Goal: Transaction & Acquisition: Purchase product/service

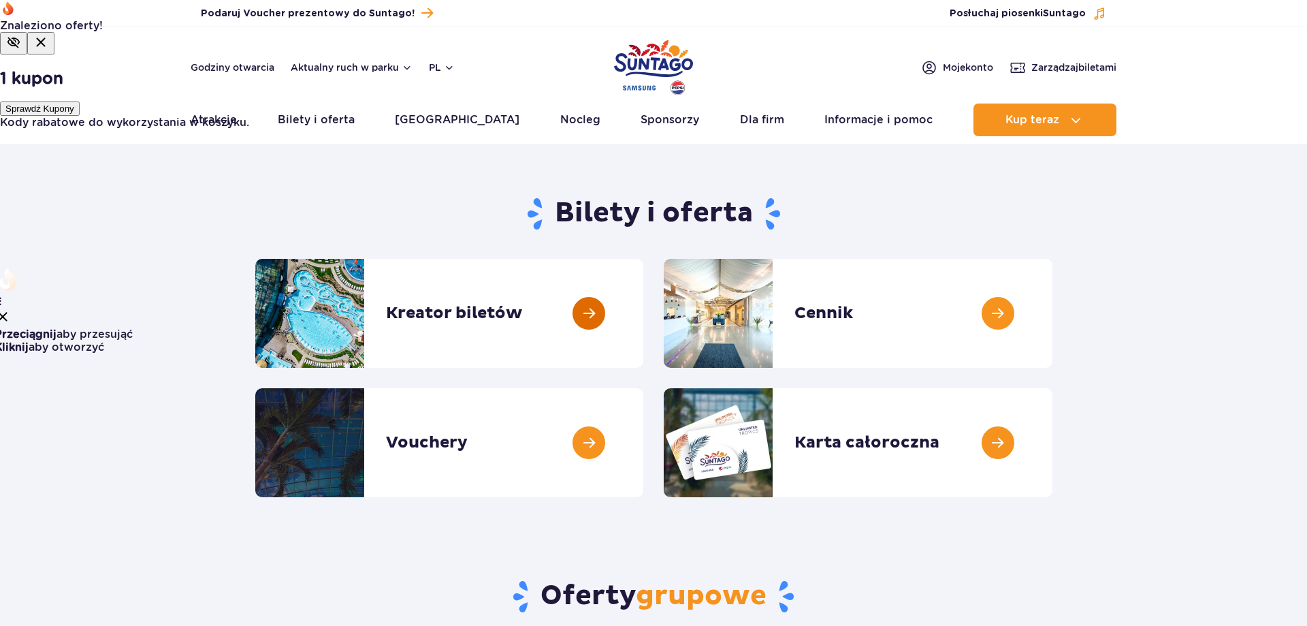
click at [643, 340] on link at bounding box center [643, 313] width 0 height 109
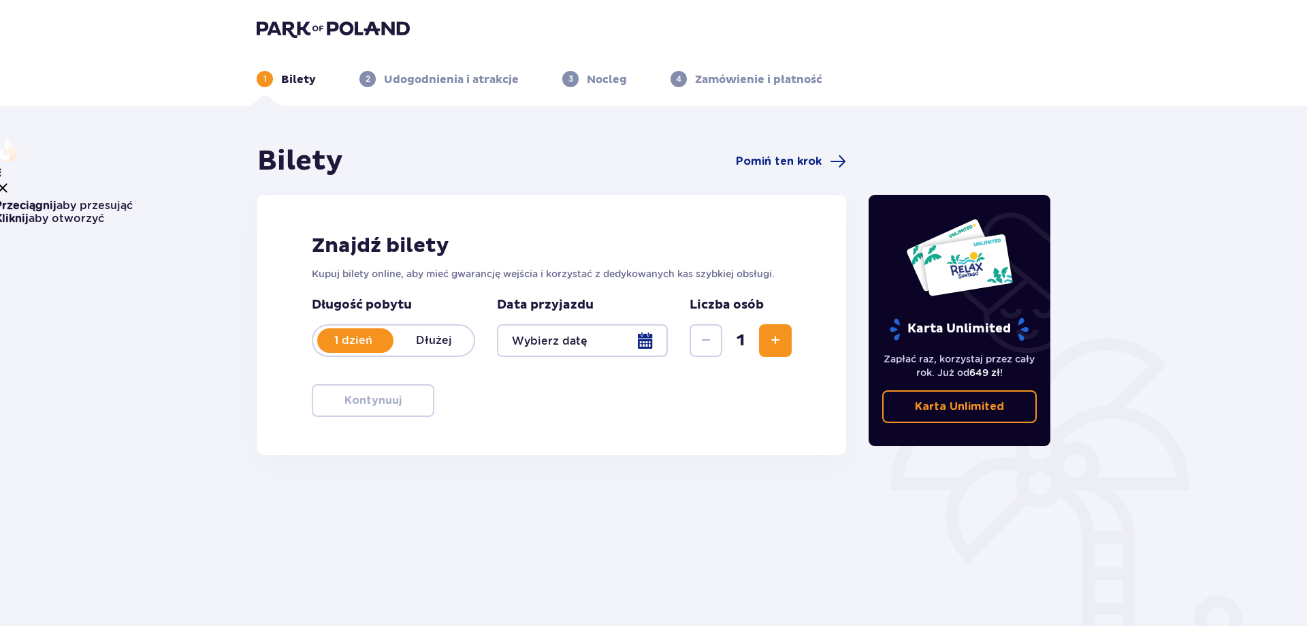
scroll to position [68, 0]
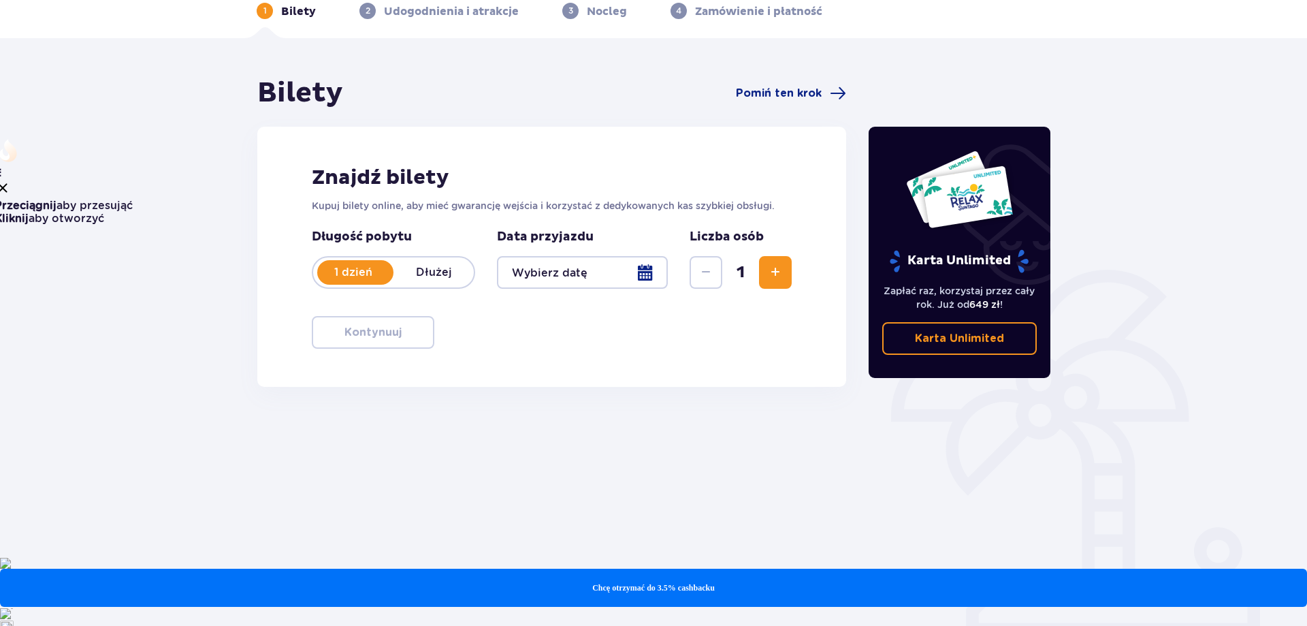
click at [595, 276] on div at bounding box center [582, 272] width 171 height 33
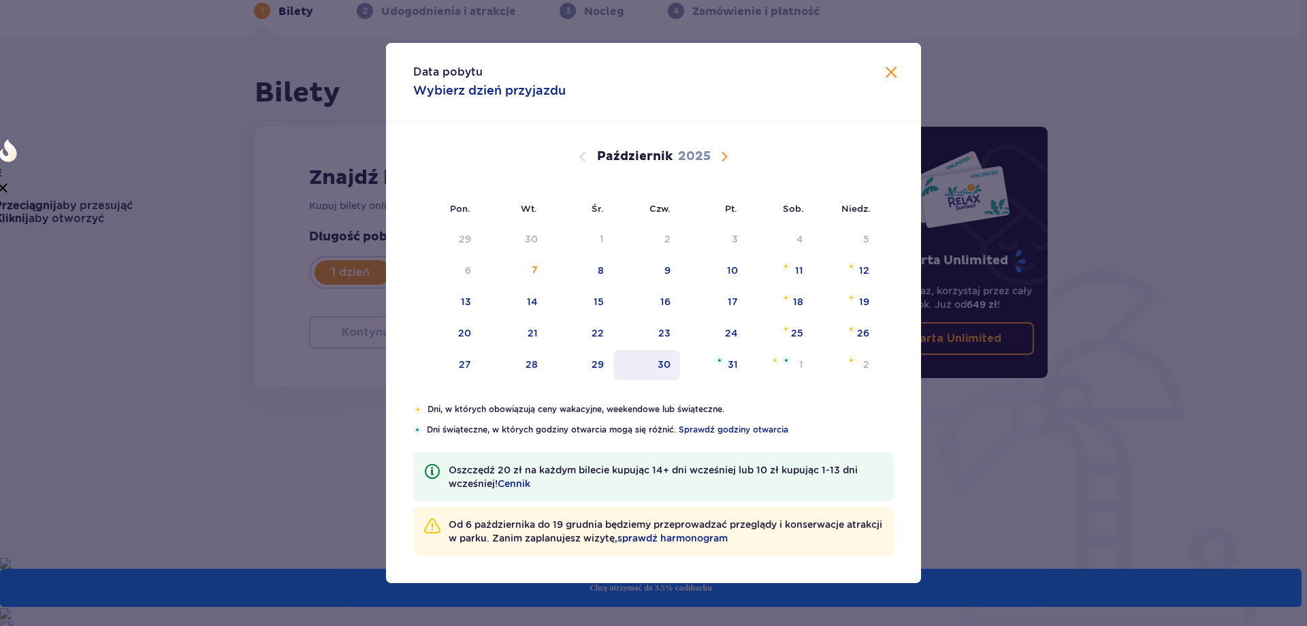
click at [667, 372] on div "30" at bounding box center [646, 365] width 67 height 30
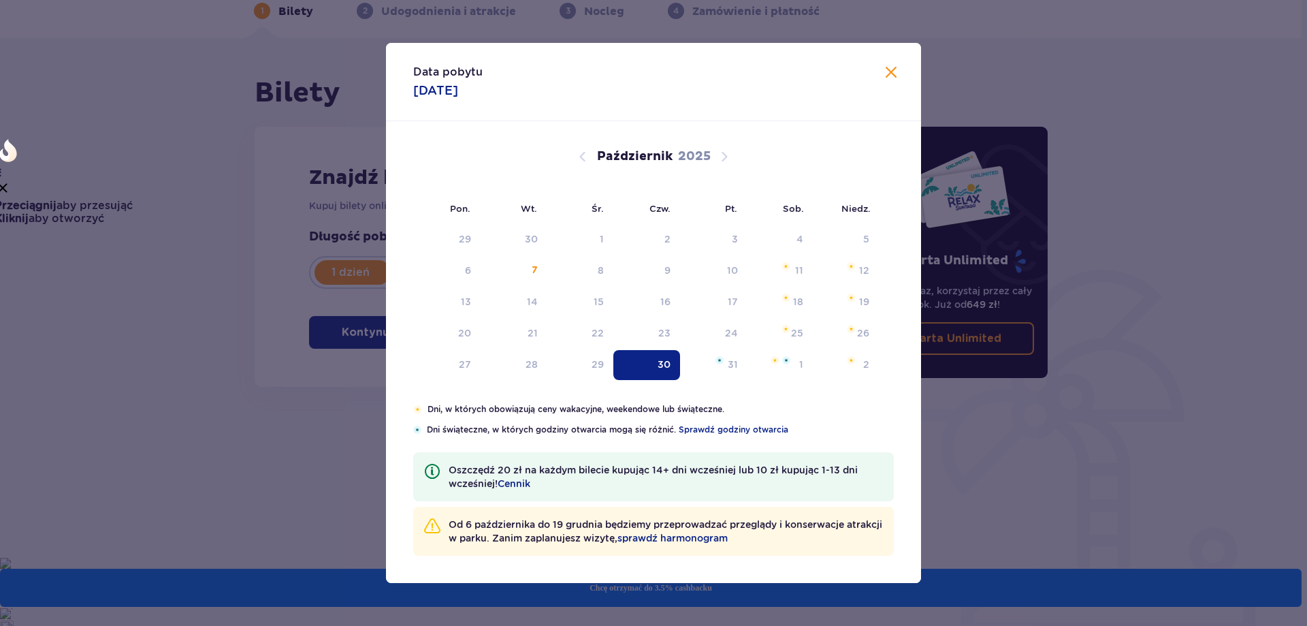
type input "[DATE]"
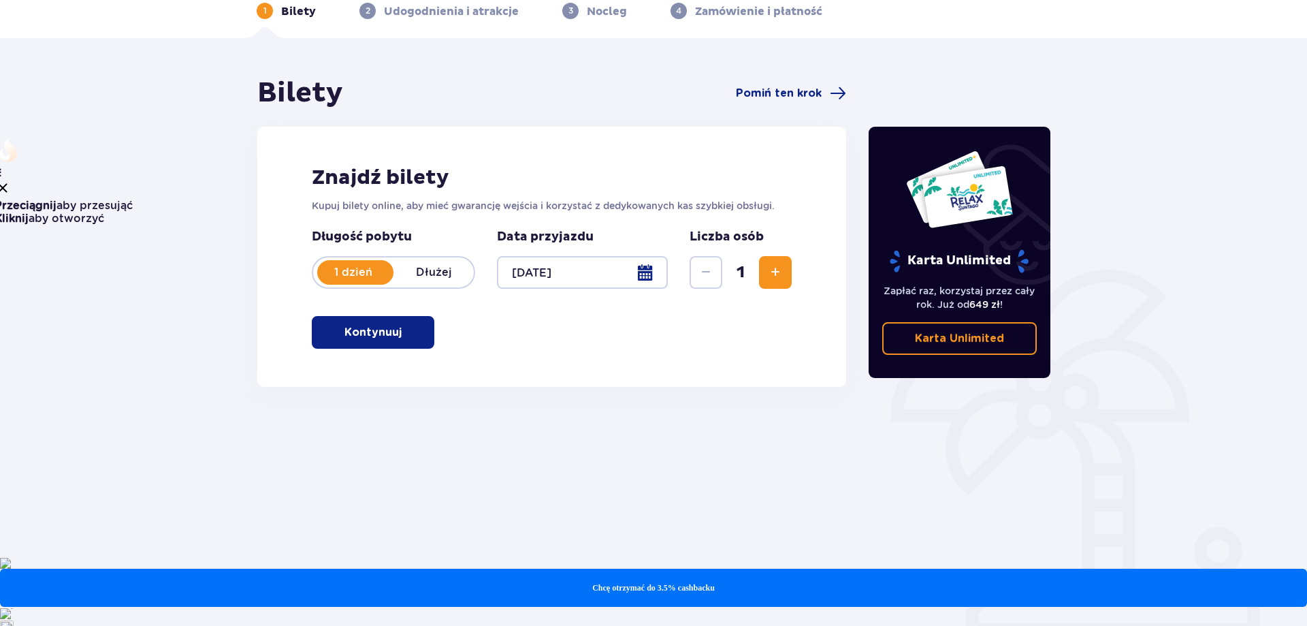
click at [375, 334] on p "Kontynuuj" at bounding box center [373, 332] width 57 height 15
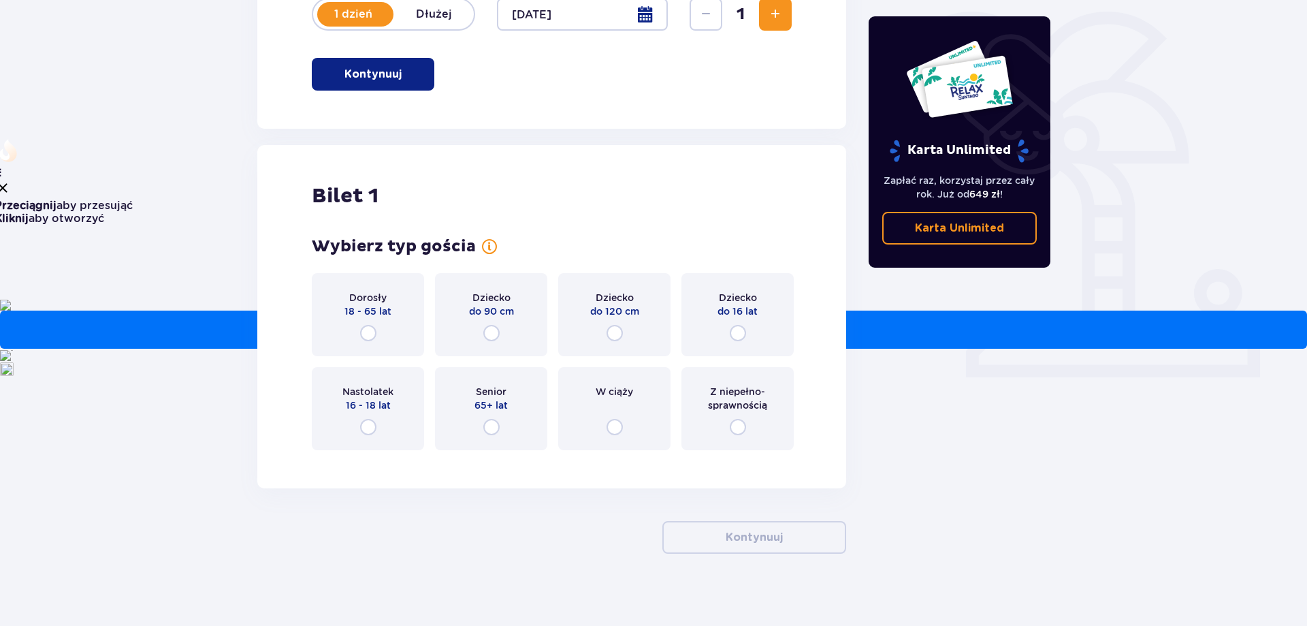
scroll to position [336, 0]
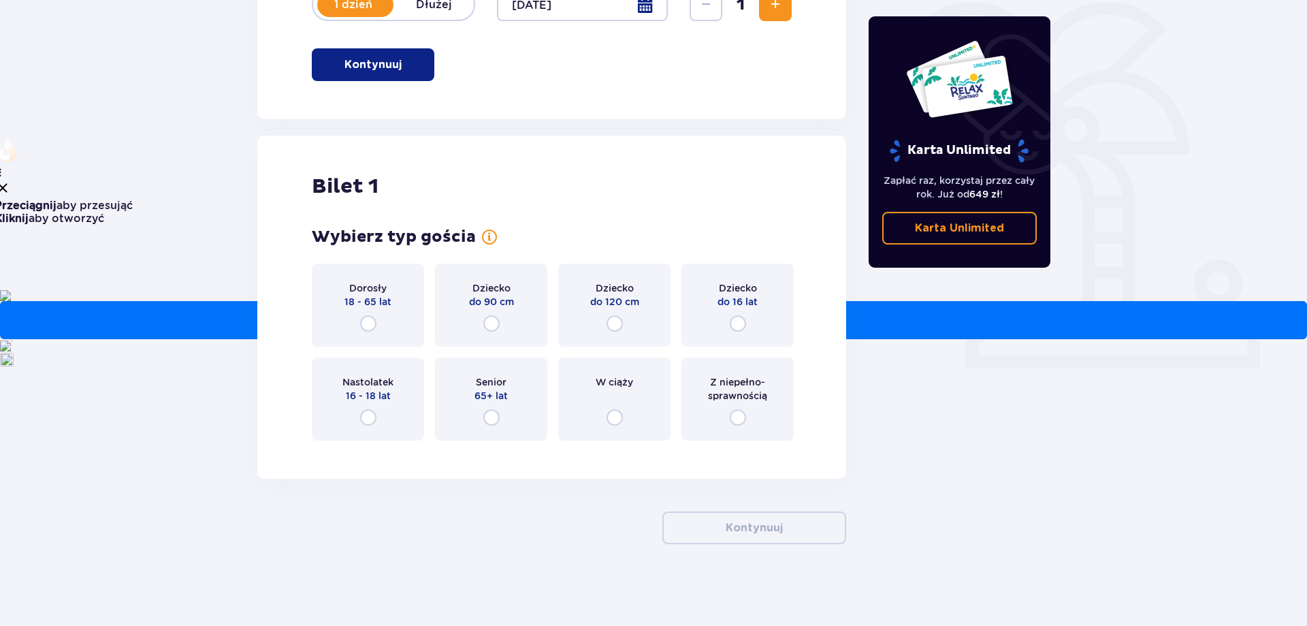
click at [475, 321] on div "Dziecko do 90 cm" at bounding box center [491, 304] width 112 height 83
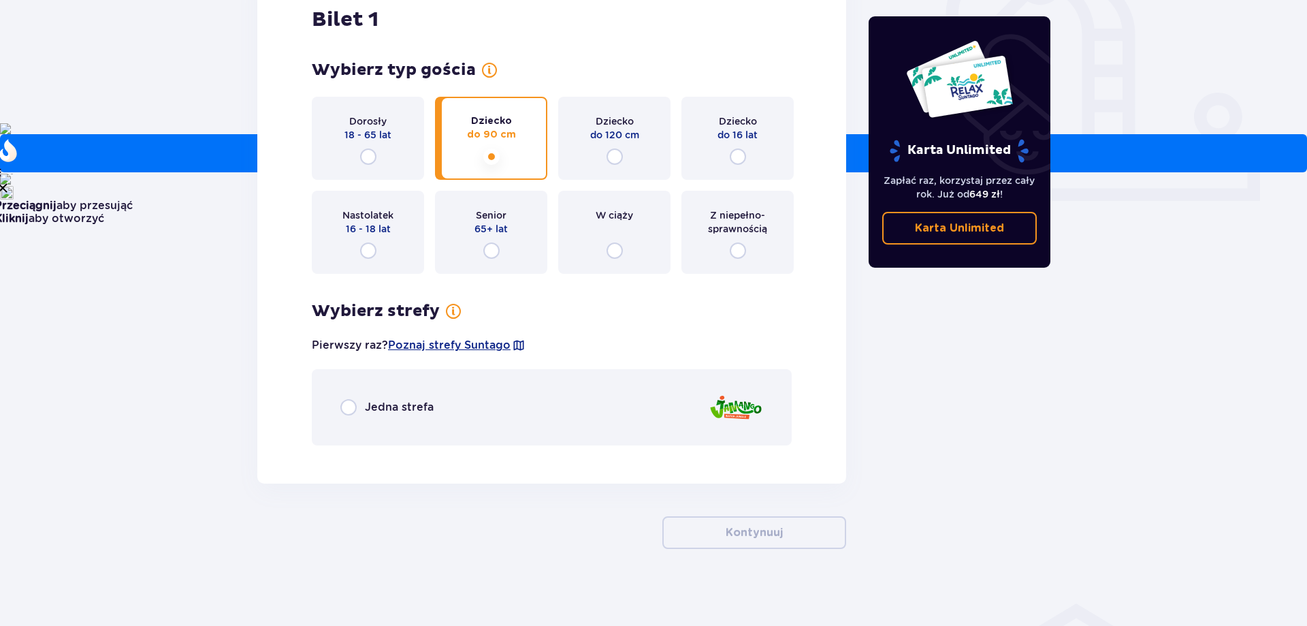
scroll to position [507, 0]
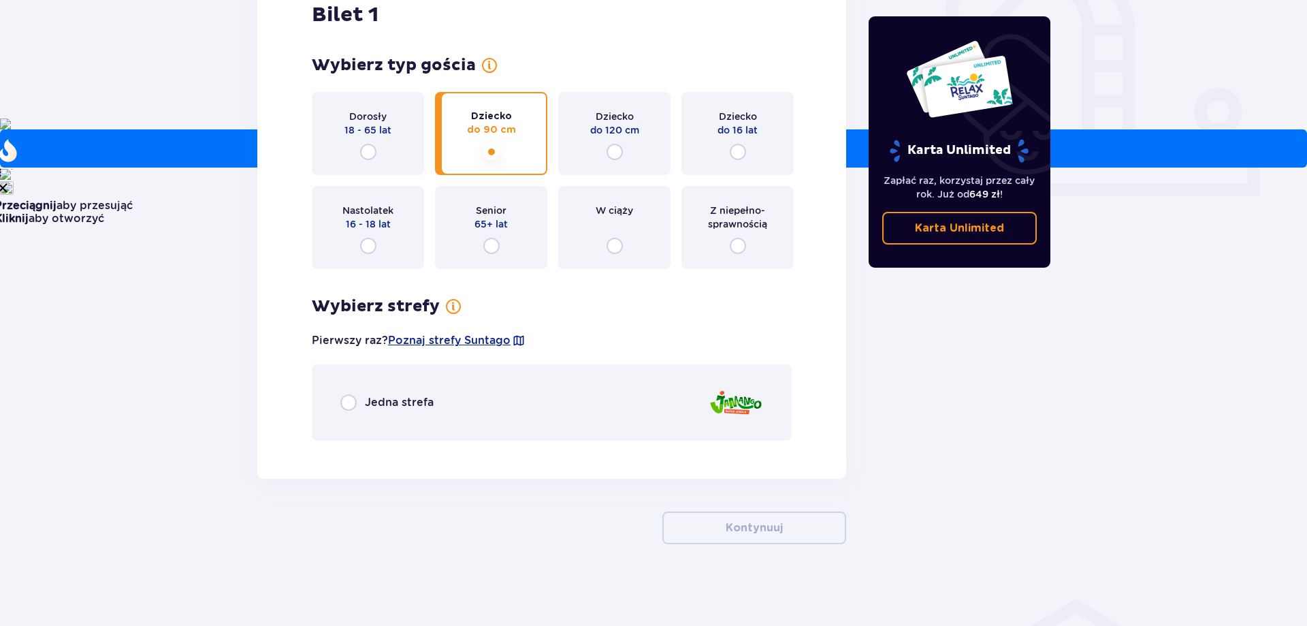
click at [347, 398] on input "radio" at bounding box center [348, 402] width 16 height 16
radio input "true"
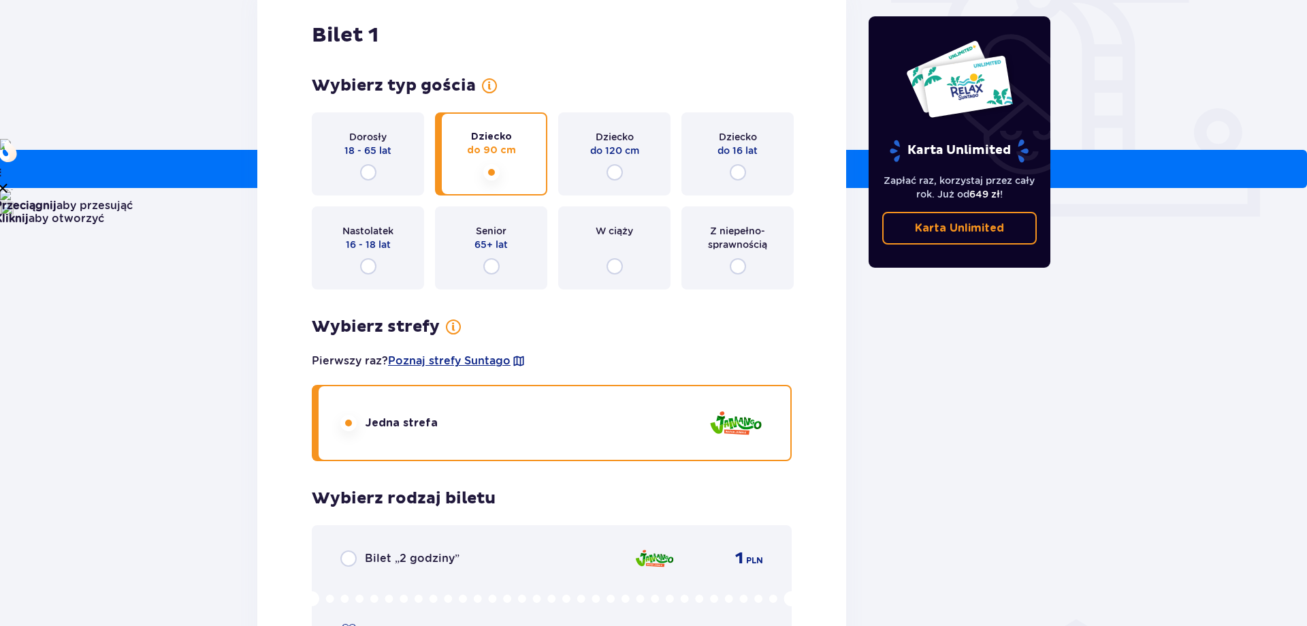
scroll to position [482, 0]
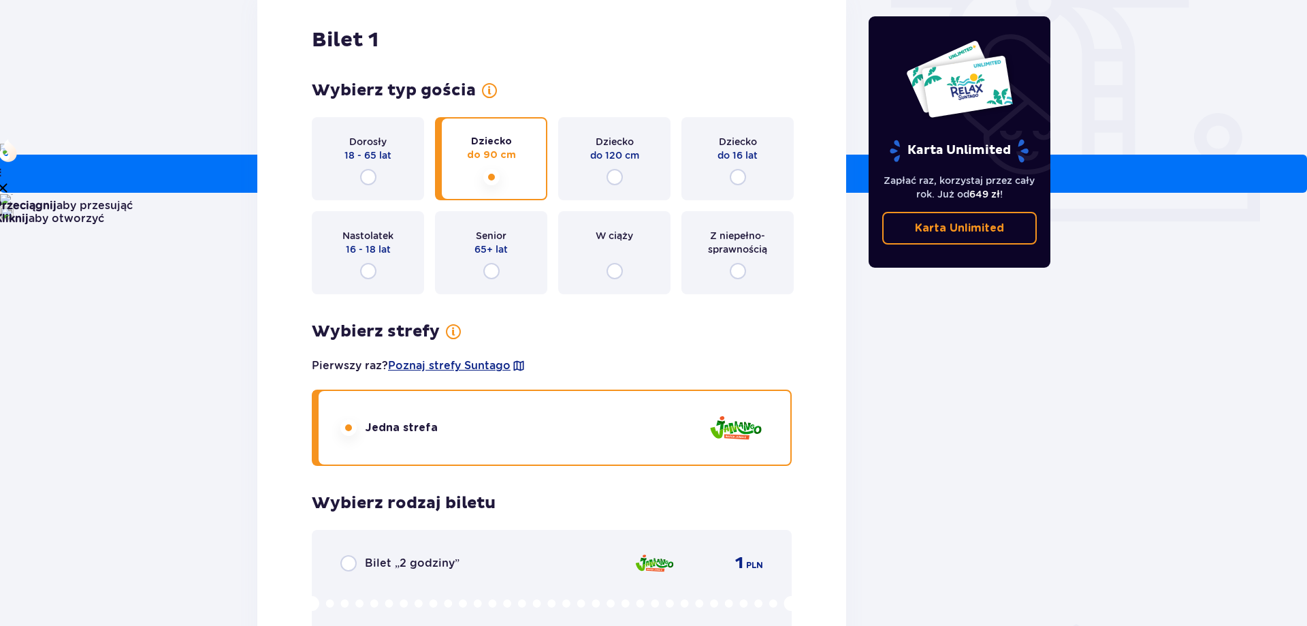
click at [618, 181] on input "radio" at bounding box center [615, 177] width 16 height 16
radio input "true"
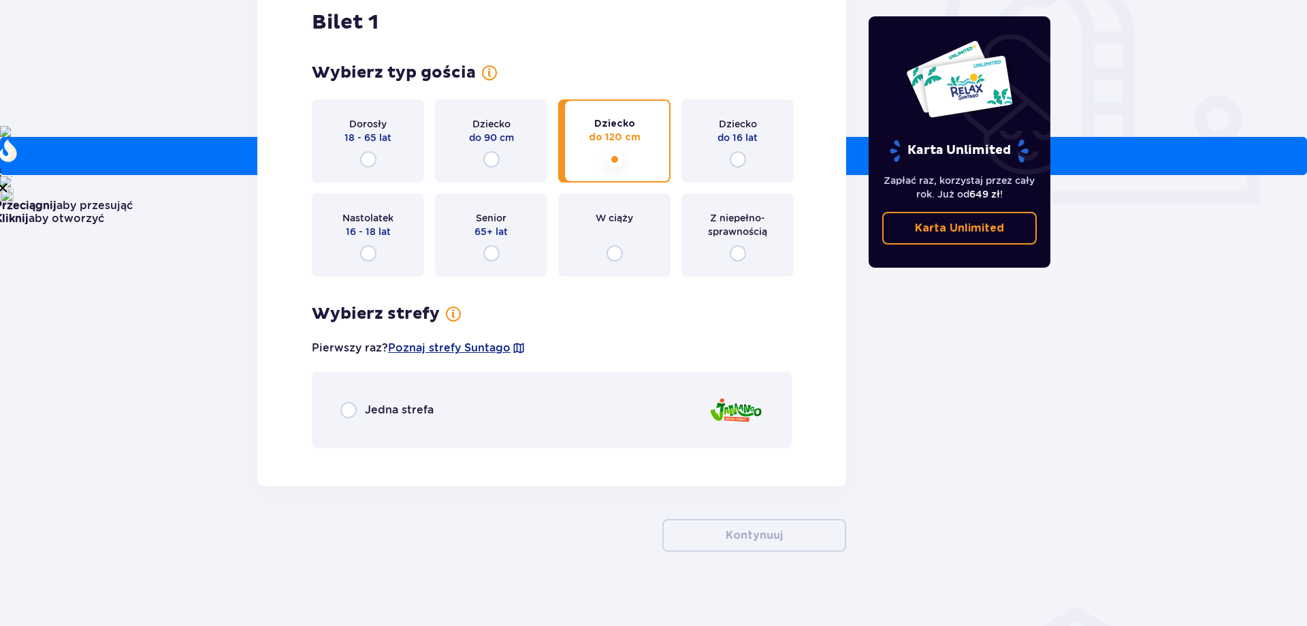
scroll to position [507, 0]
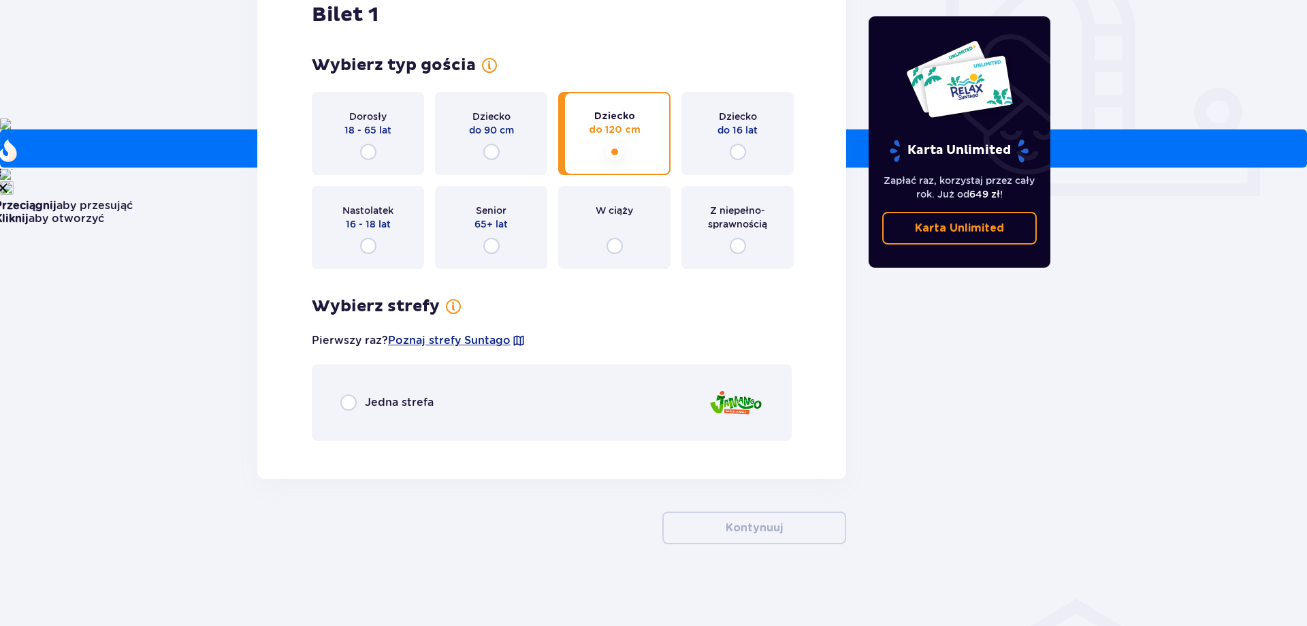
click at [405, 396] on span "Jedna strefa" at bounding box center [399, 402] width 69 height 15
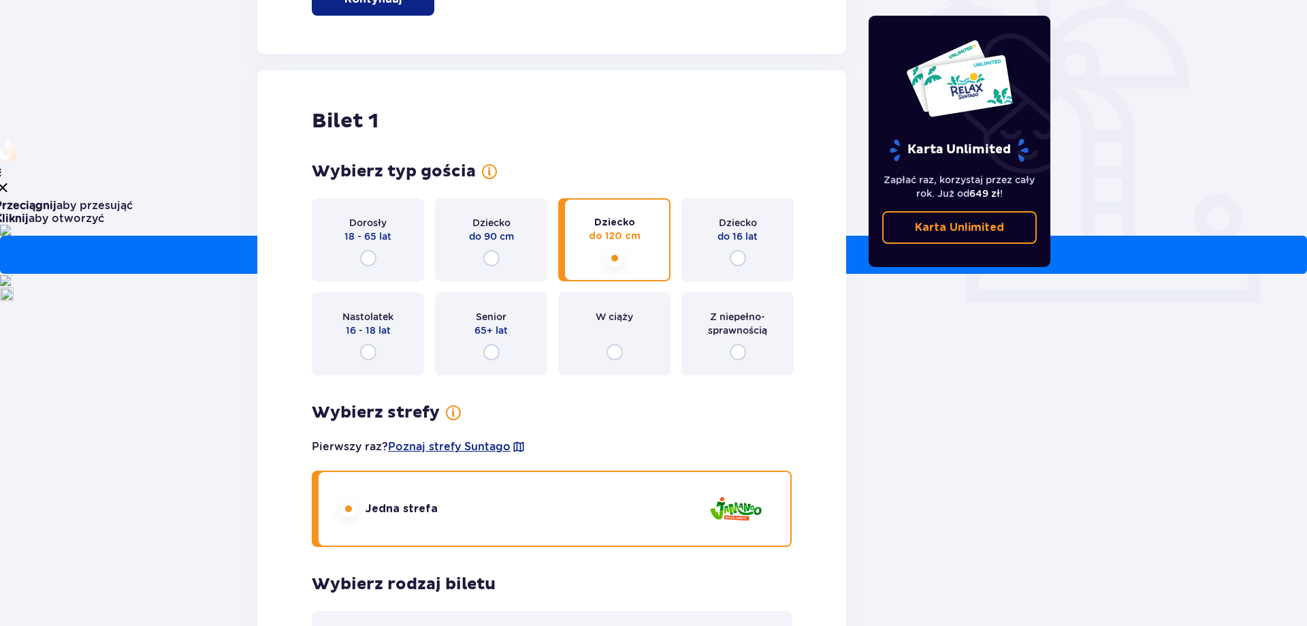
scroll to position [343, 0]
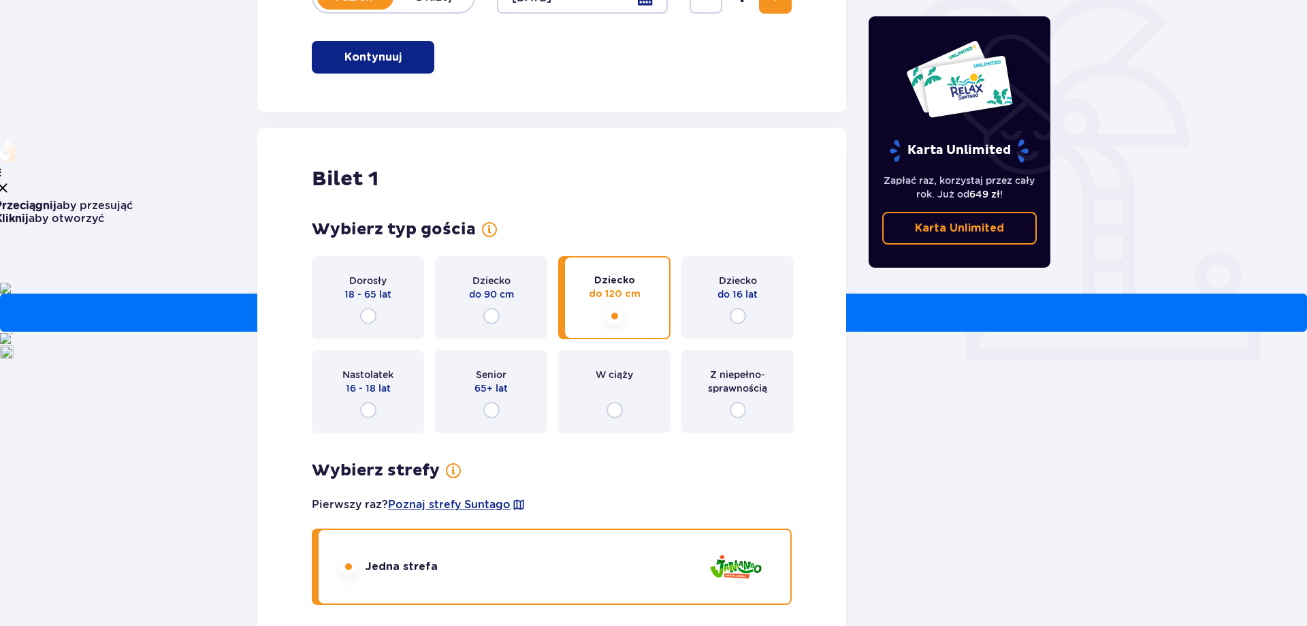
click at [492, 317] on input "radio" at bounding box center [491, 316] width 16 height 16
radio input "true"
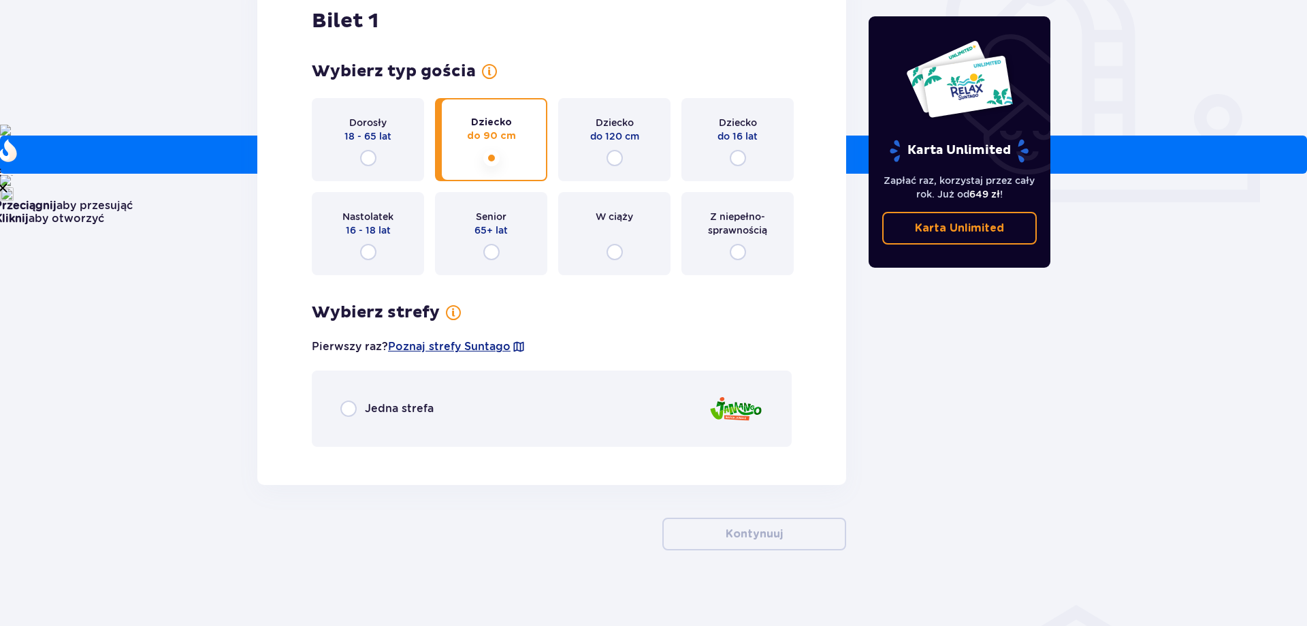
scroll to position [507, 0]
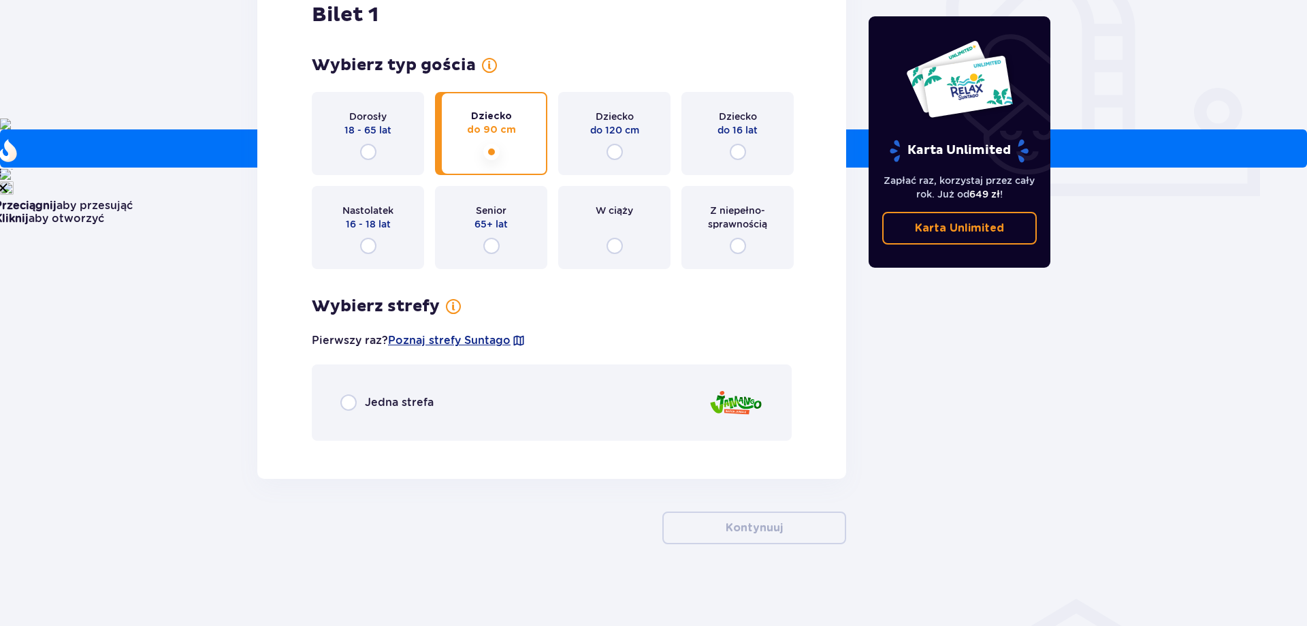
click at [380, 394] on div "Jedna strefa" at bounding box center [552, 402] width 480 height 76
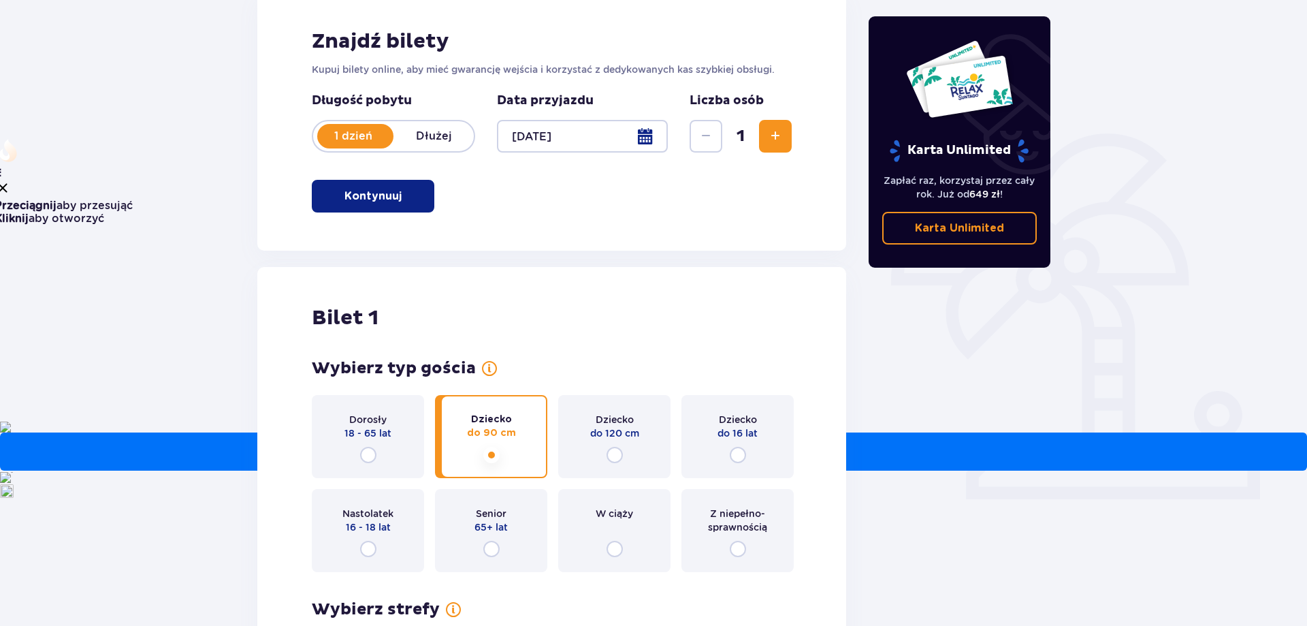
scroll to position [0, 0]
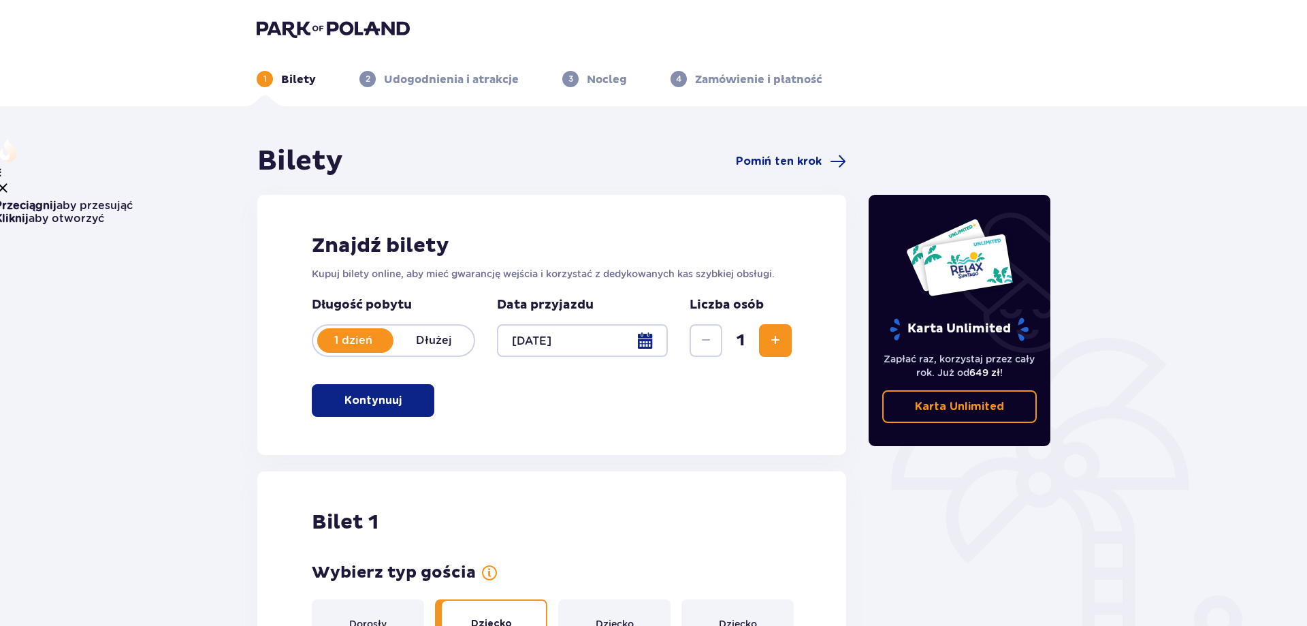
click at [970, 400] on p "Karta Unlimited" at bounding box center [959, 406] width 89 height 15
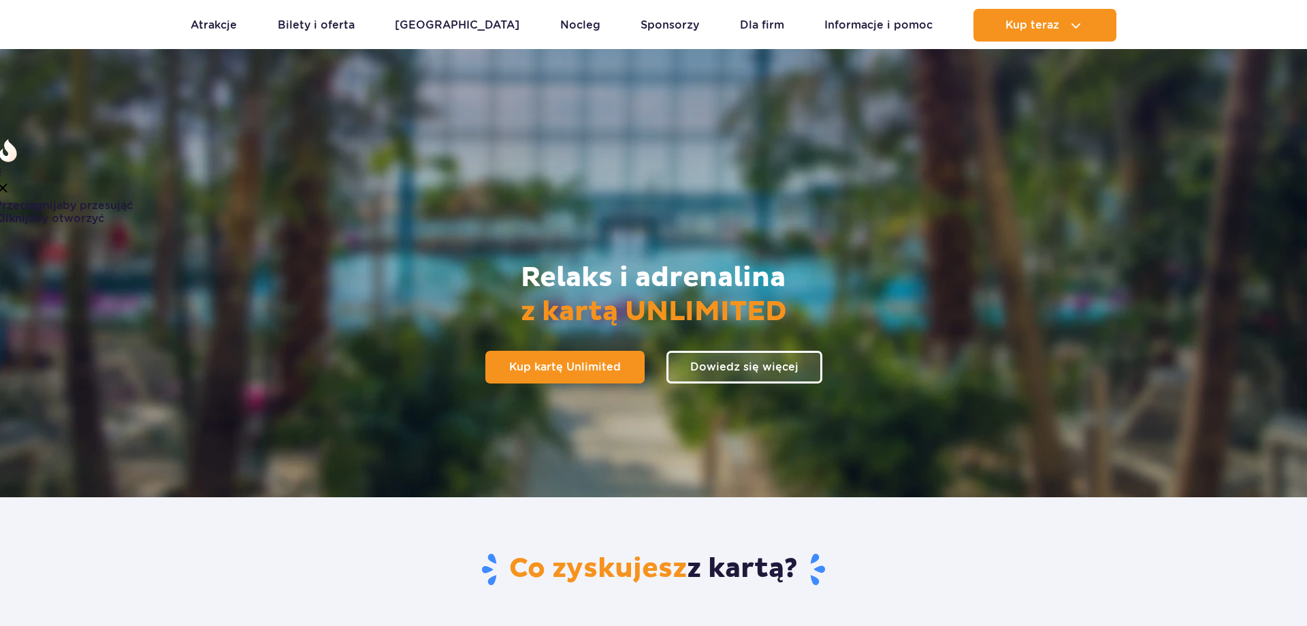
scroll to position [139, 0]
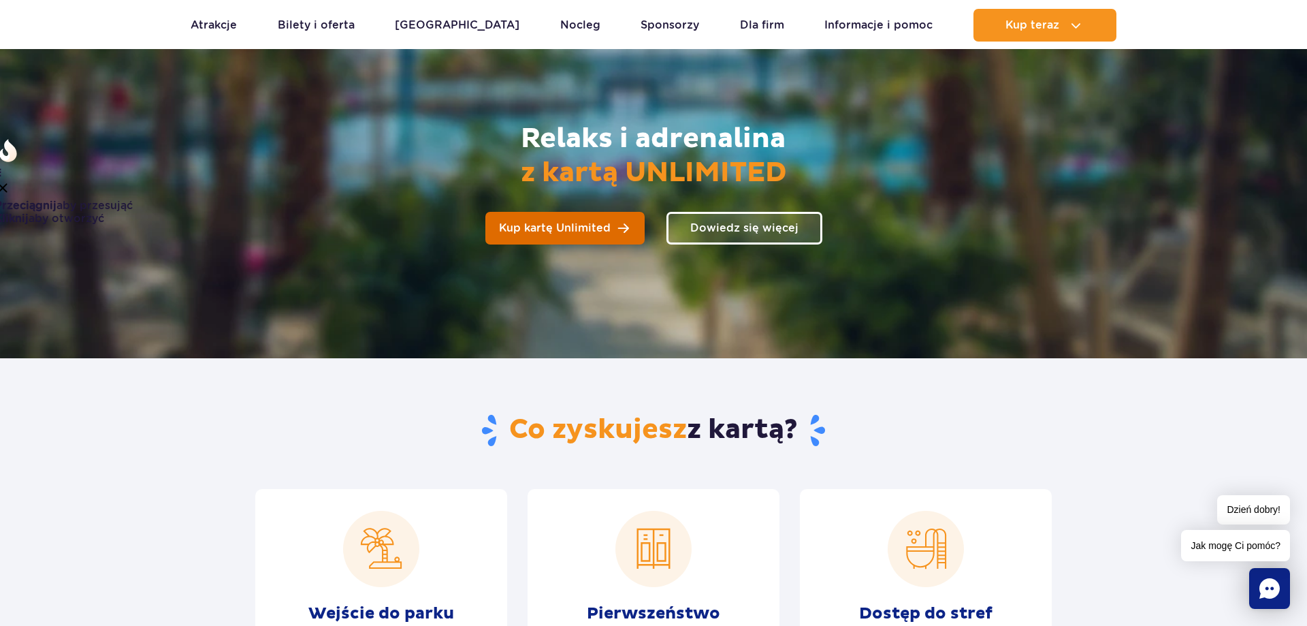
click at [609, 228] on span "Kup kartę Unlimited" at bounding box center [555, 228] width 112 height 11
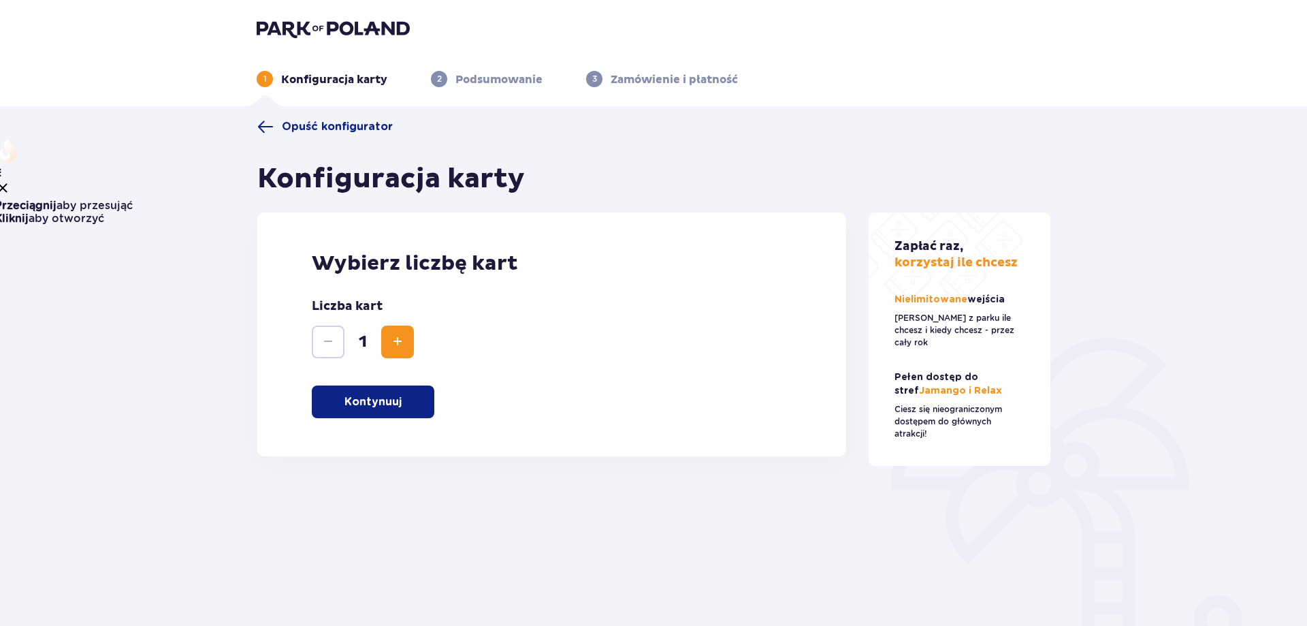
click at [405, 397] on button "Kontynuuj" at bounding box center [373, 401] width 123 height 33
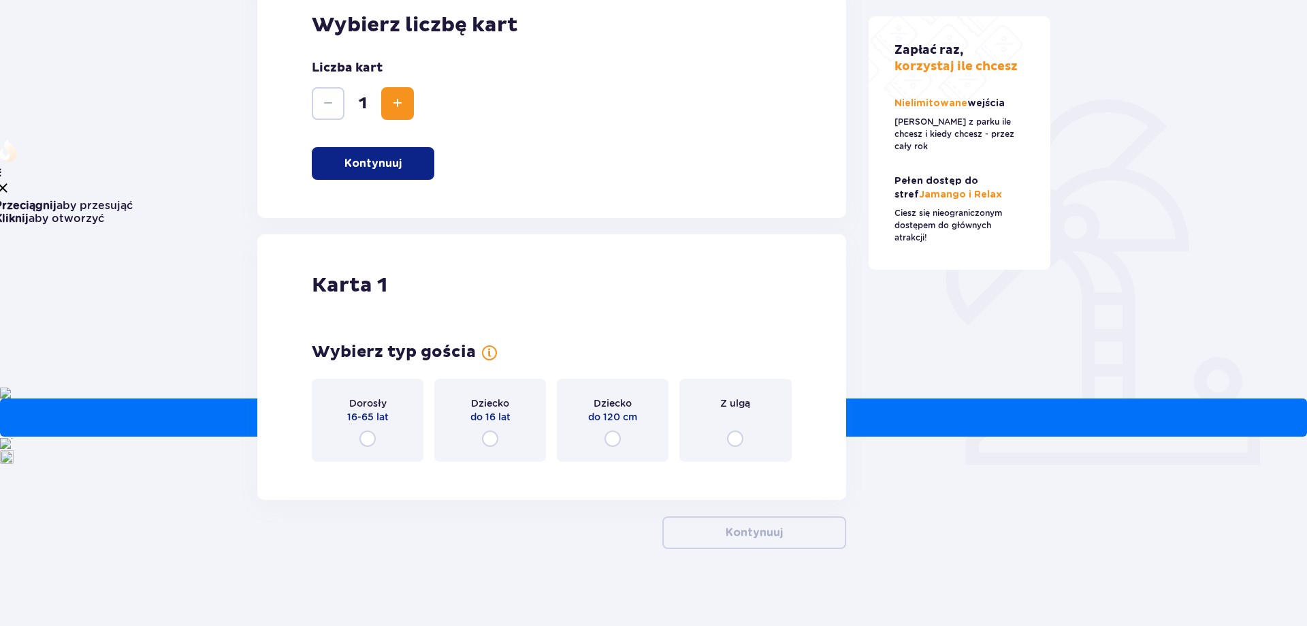
scroll to position [243, 0]
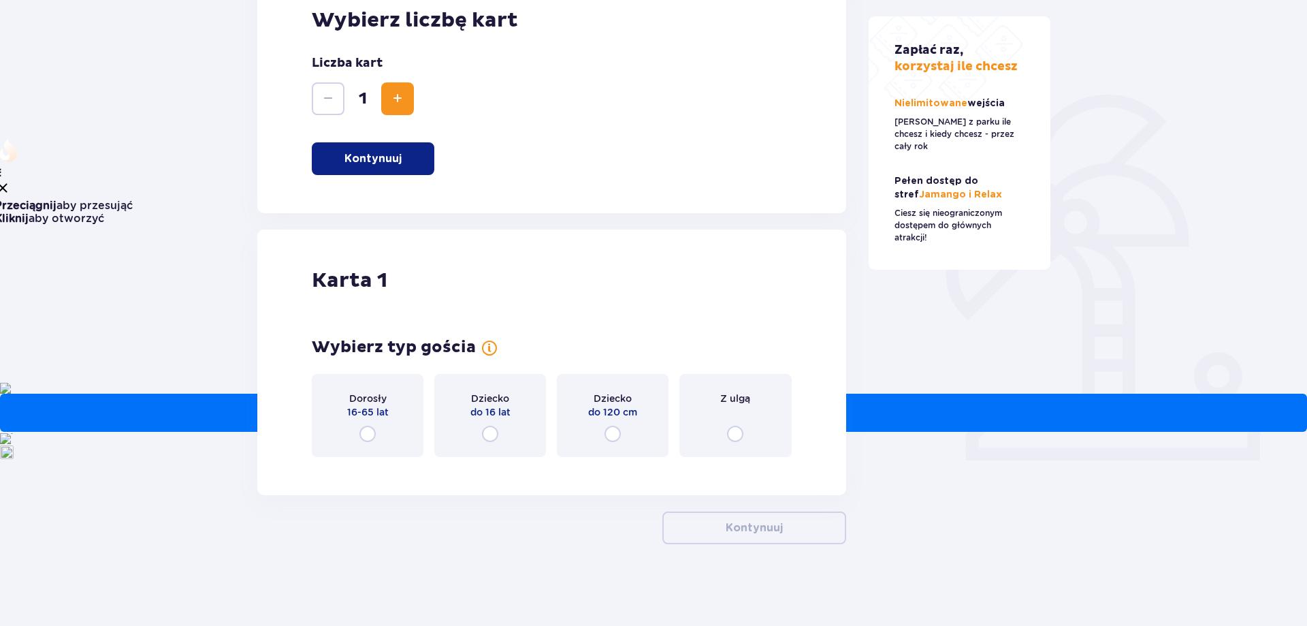
click at [374, 437] on input "radio" at bounding box center [367, 434] width 16 height 16
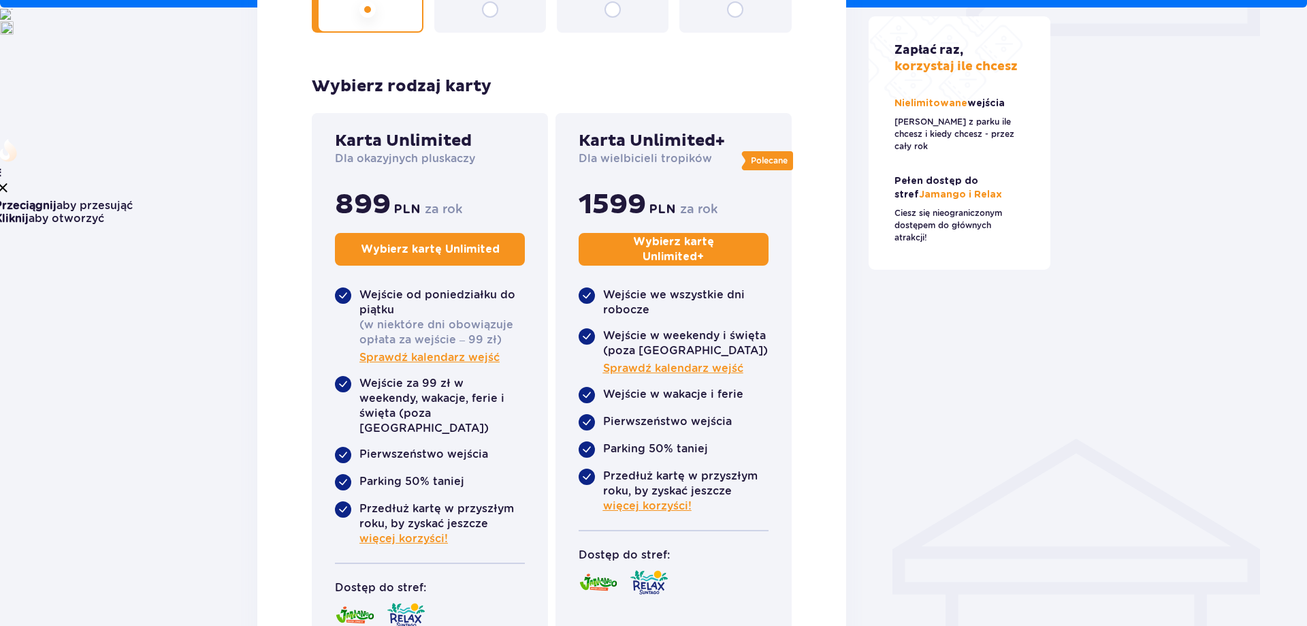
scroll to position [727, 0]
